Goal: Navigation & Orientation: Find specific page/section

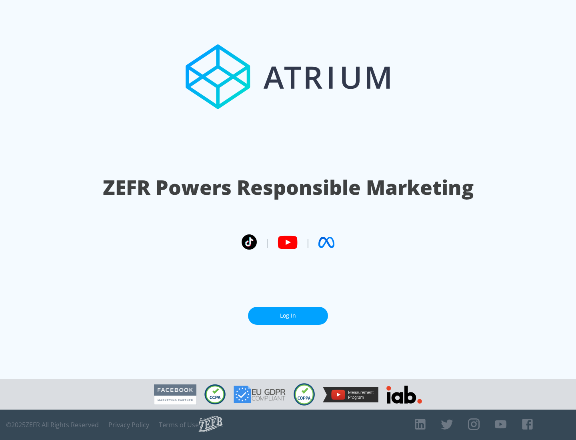
click at [288, 315] on link "Log In" at bounding box center [288, 316] width 80 height 18
